Goal: Transaction & Acquisition: Purchase product/service

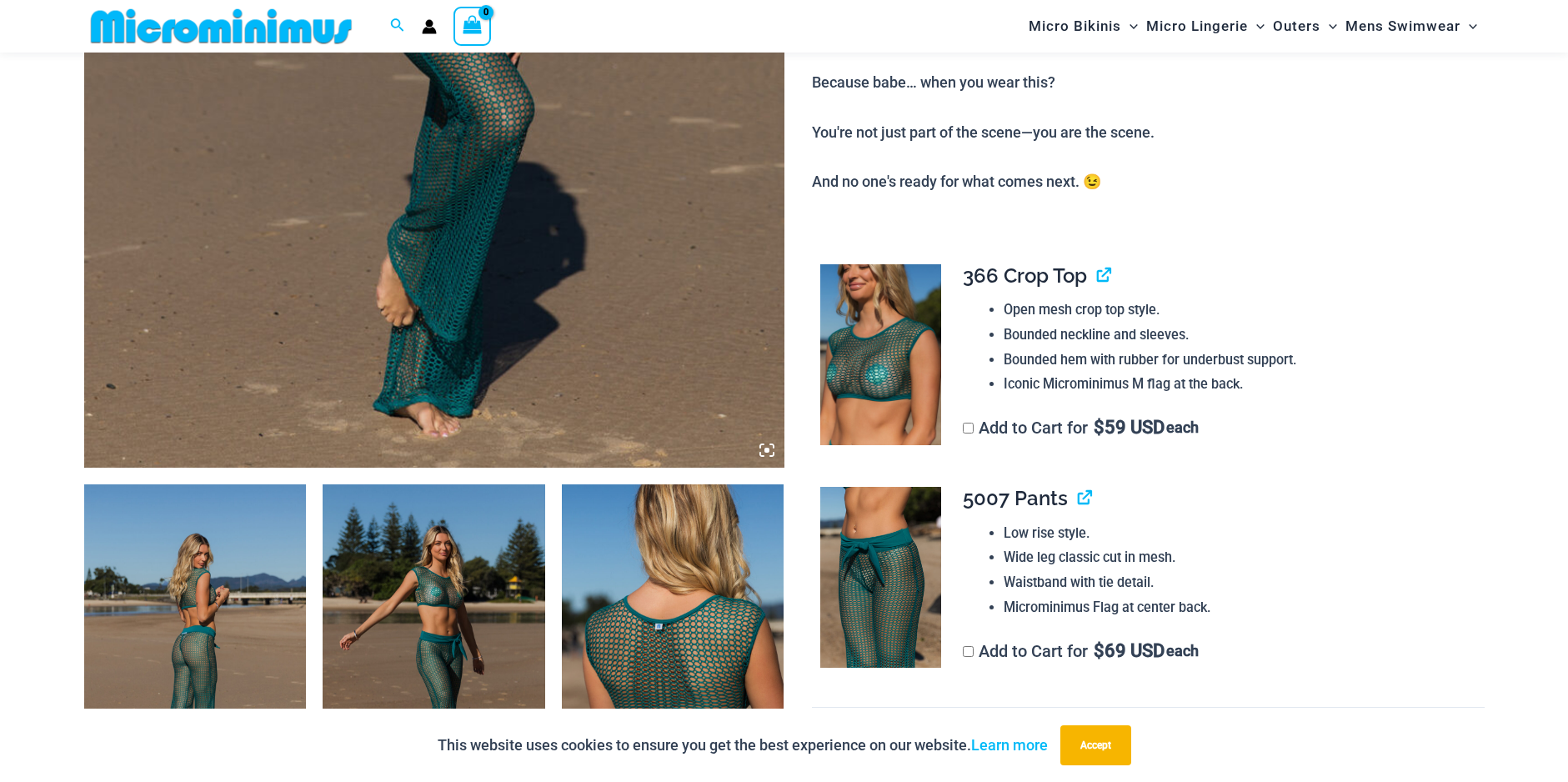
scroll to position [901, 0]
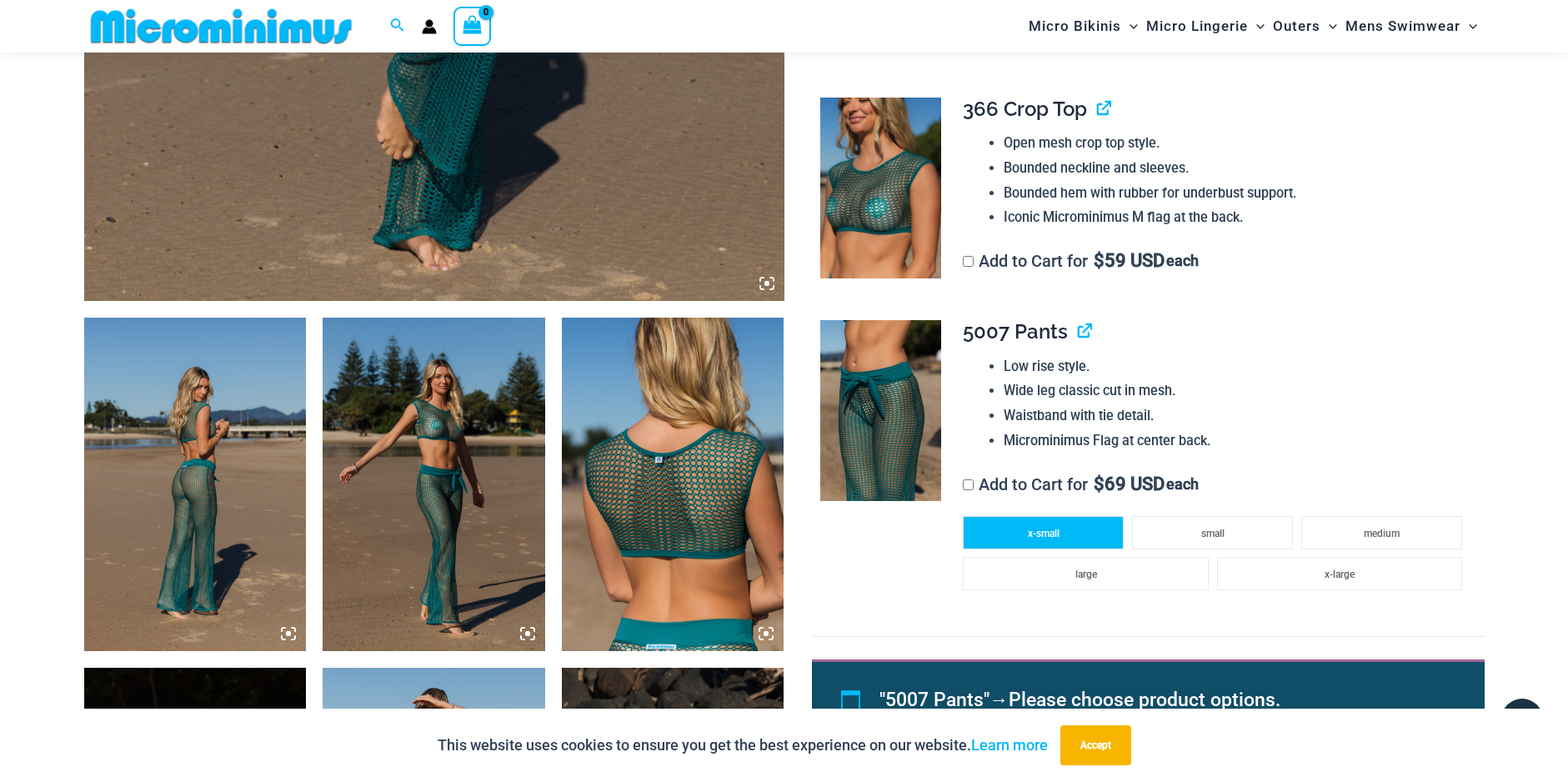
click at [1007, 521] on li "x-small" at bounding box center [1043, 532] width 161 height 34
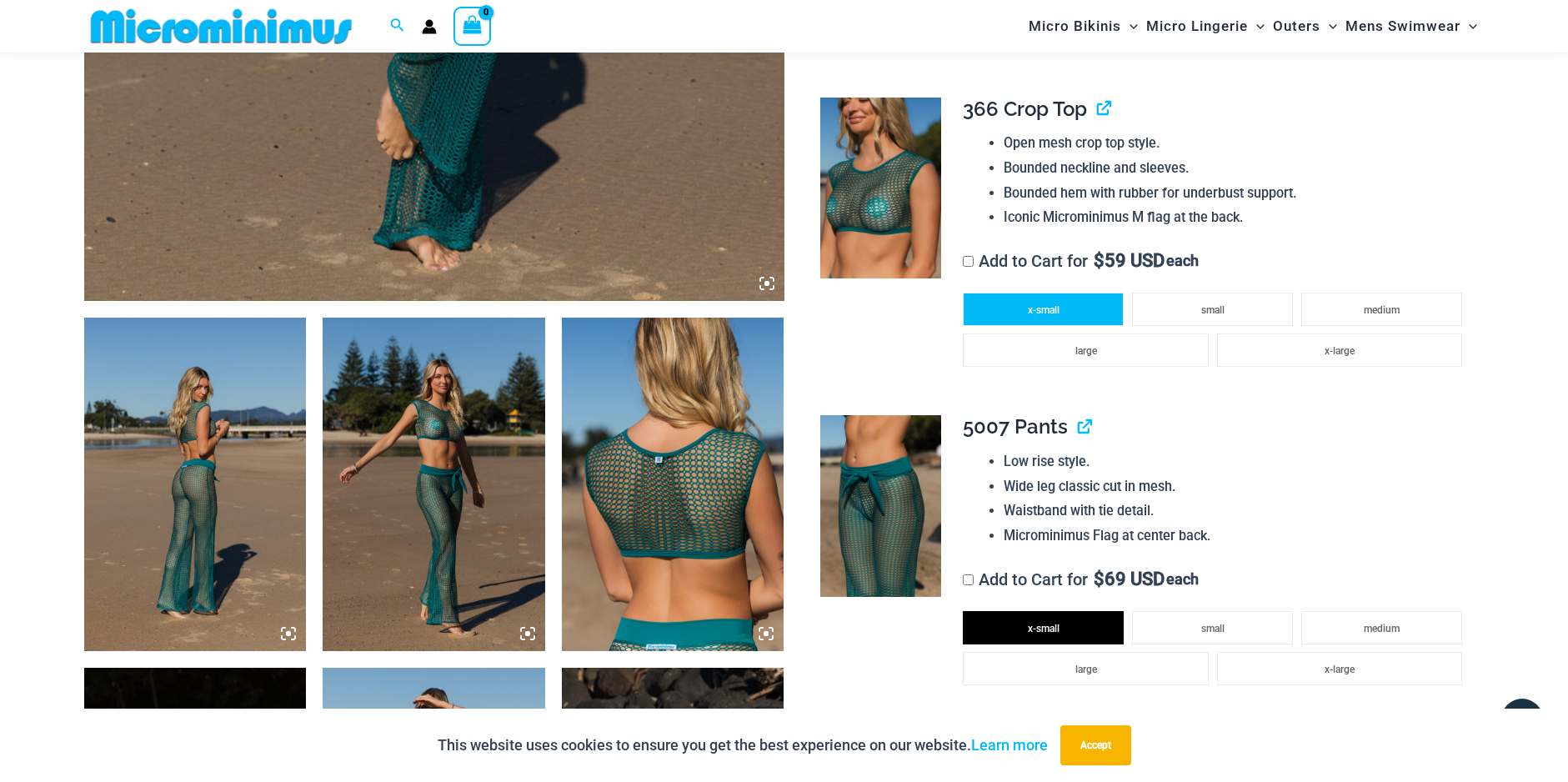
click at [993, 309] on li "x-small" at bounding box center [1043, 309] width 161 height 34
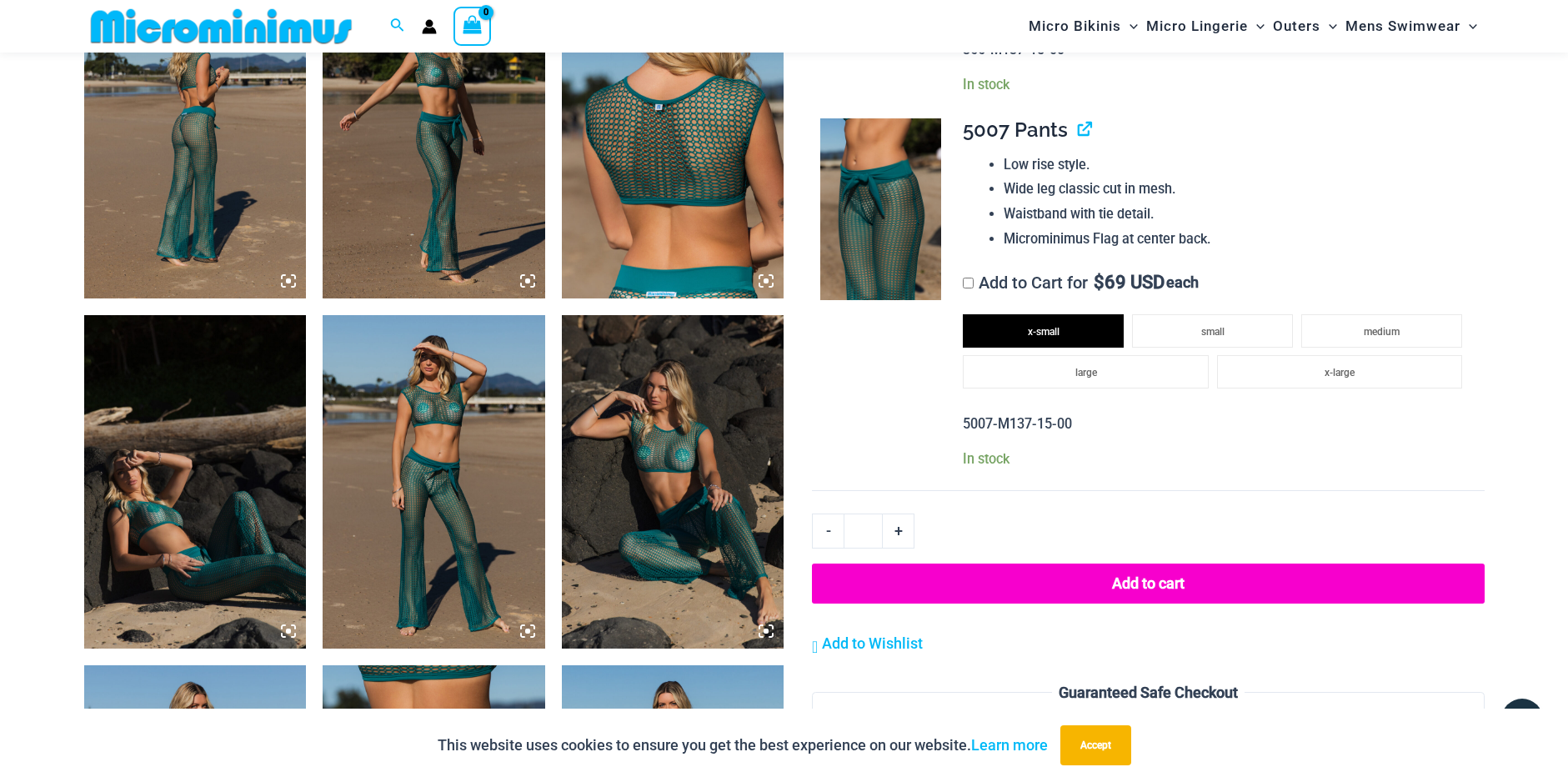
scroll to position [1234, 0]
